Goal: Information Seeking & Learning: Learn about a topic

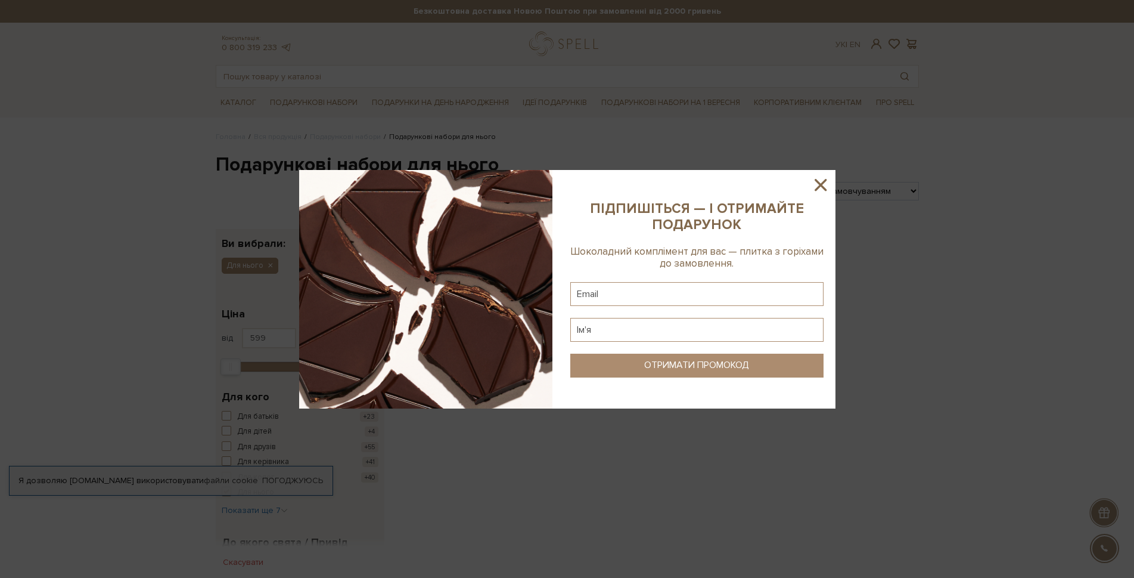
click at [821, 189] on icon at bounding box center [821, 185] width 20 height 20
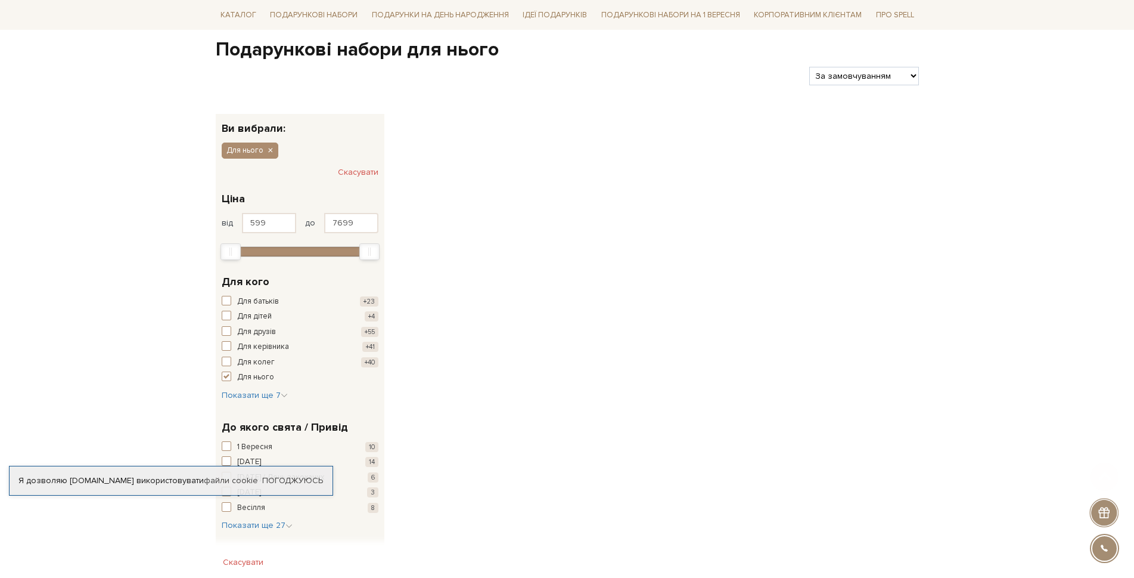
scroll to position [119, 0]
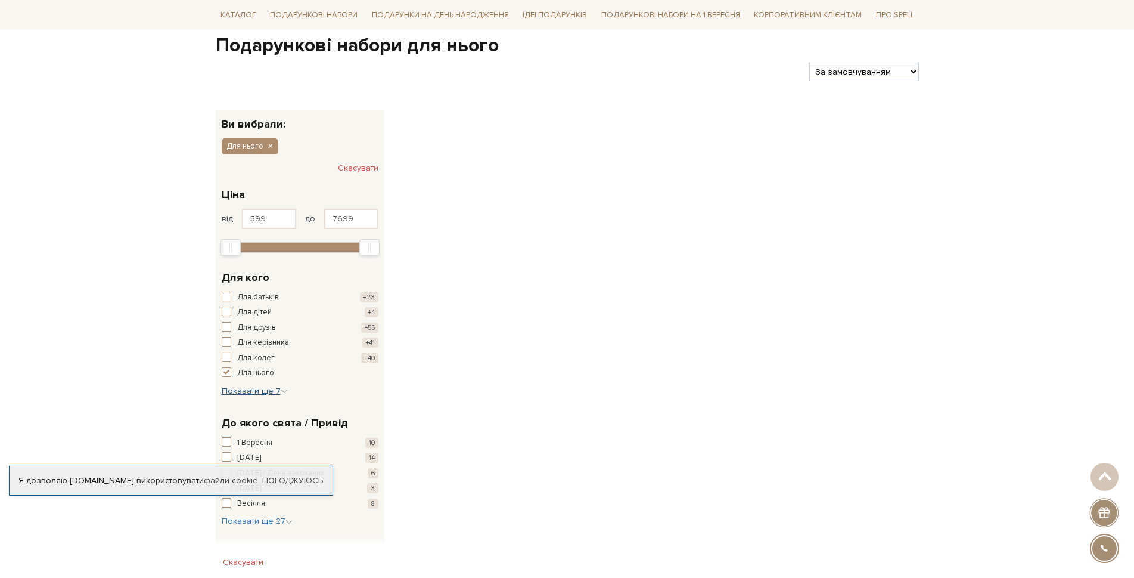
click at [259, 388] on span "Показати ще 7" at bounding box center [255, 391] width 66 height 10
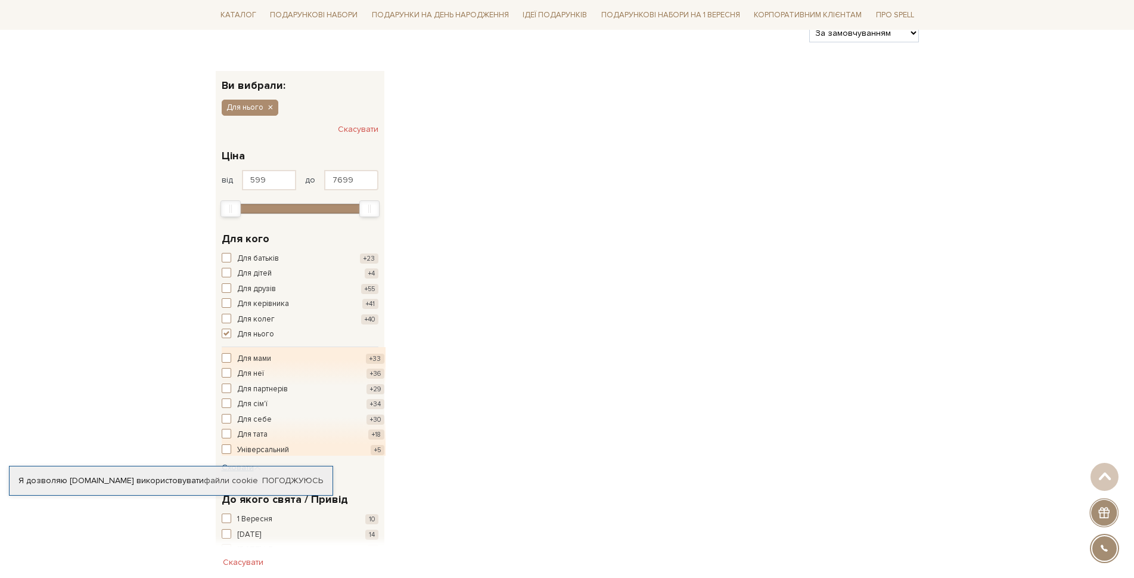
scroll to position [179, 0]
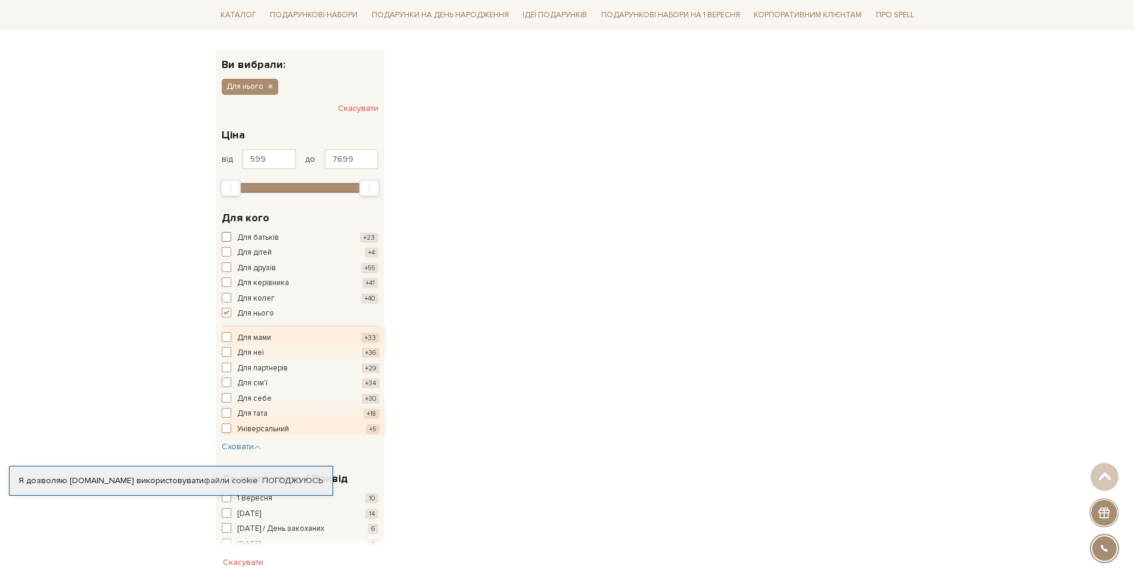
click at [230, 238] on span "button" at bounding box center [227, 237] width 10 height 10
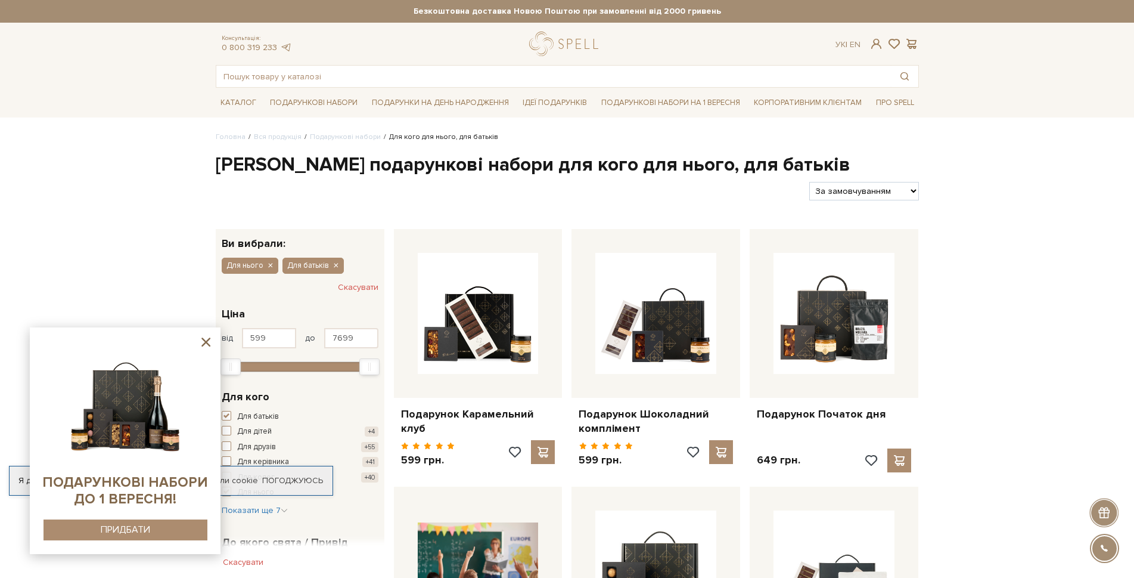
click at [203, 341] on icon at bounding box center [206, 341] width 15 height 15
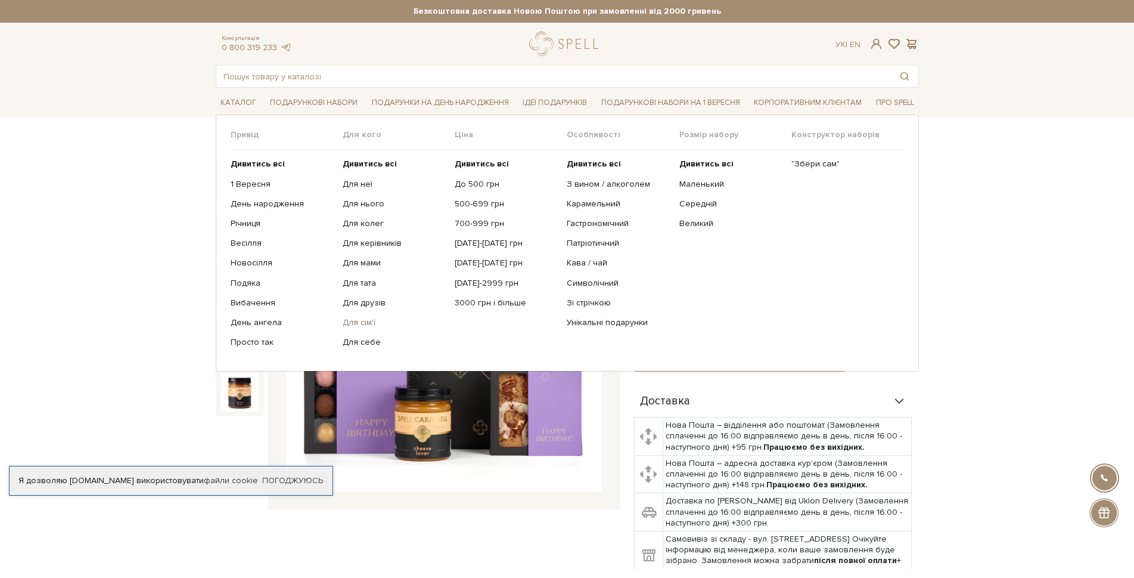
click at [368, 318] on link "Для сім'ї" at bounding box center [394, 322] width 103 height 11
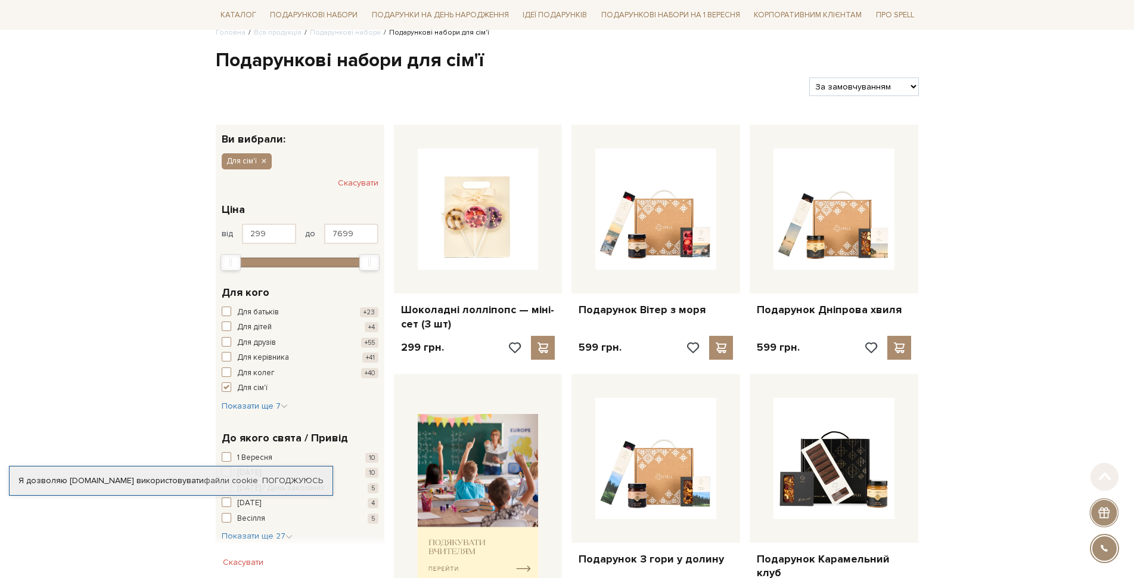
scroll to position [119, 0]
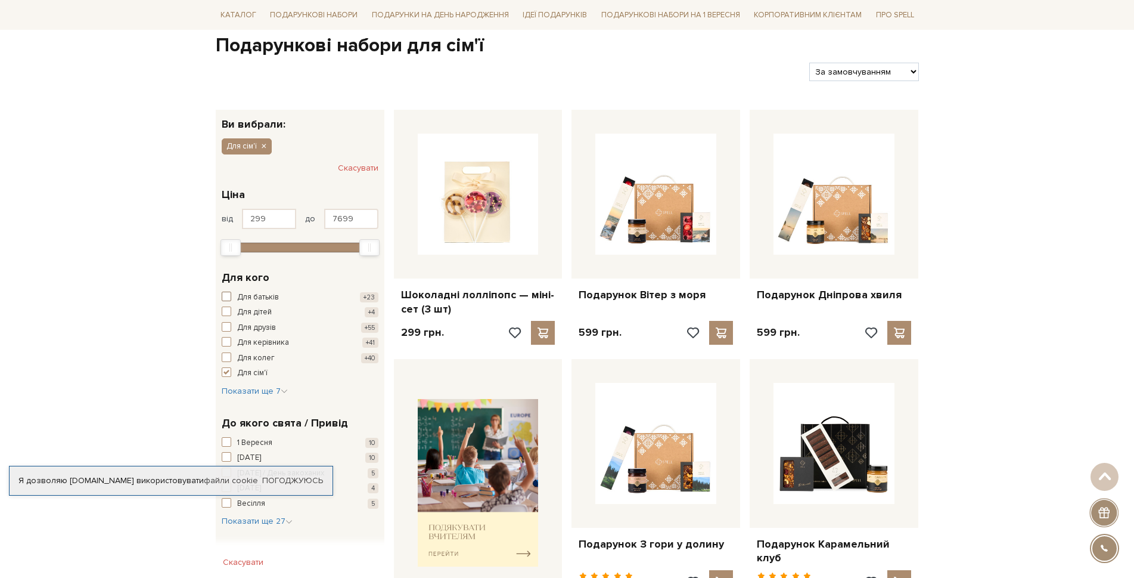
click at [224, 295] on span "button" at bounding box center [227, 297] width 10 height 10
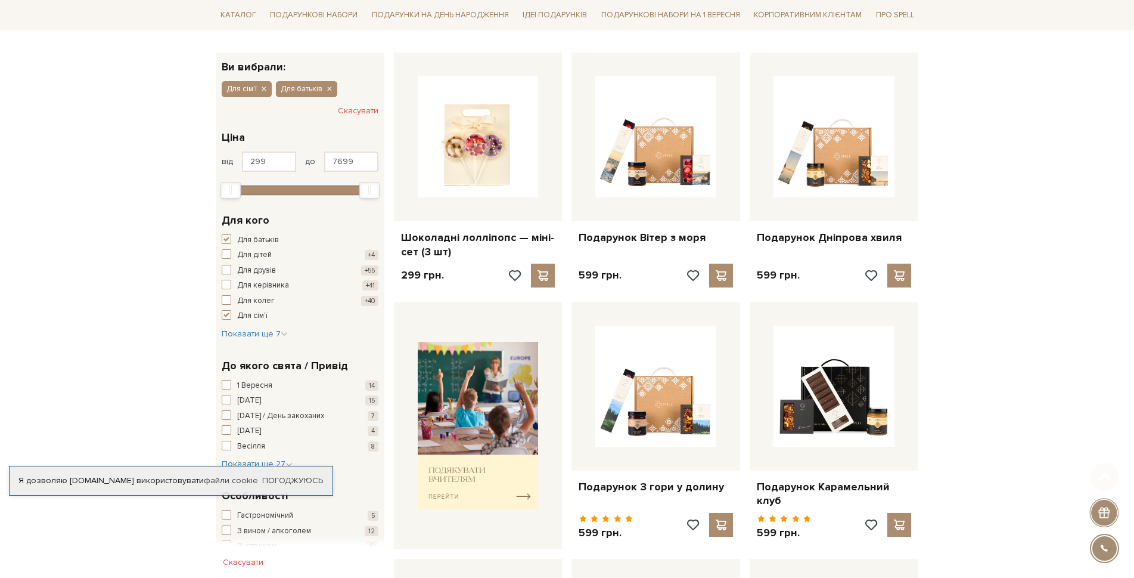
scroll to position [179, 0]
